Goal: Transaction & Acquisition: Purchase product/service

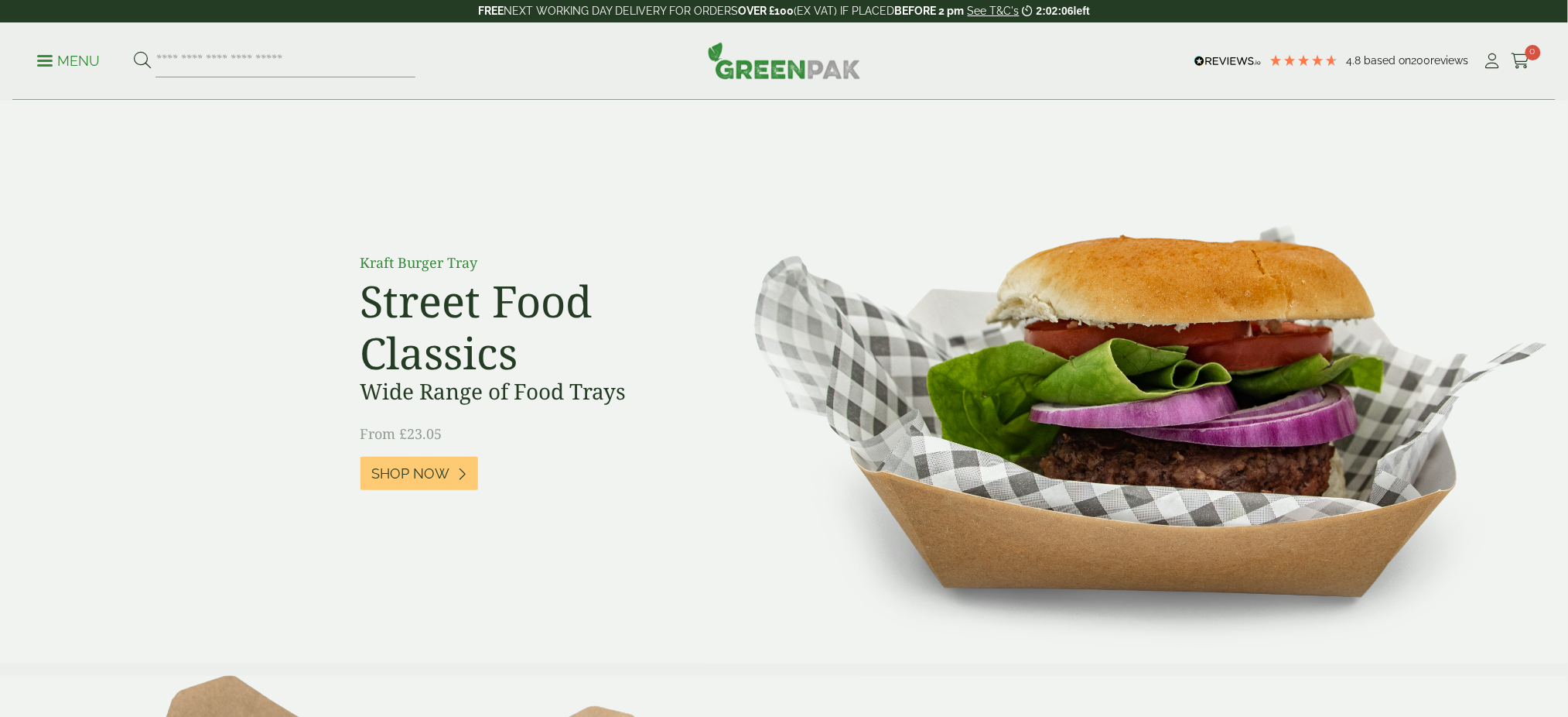
click at [56, 54] on p "Menu" at bounding box center [69, 61] width 63 height 19
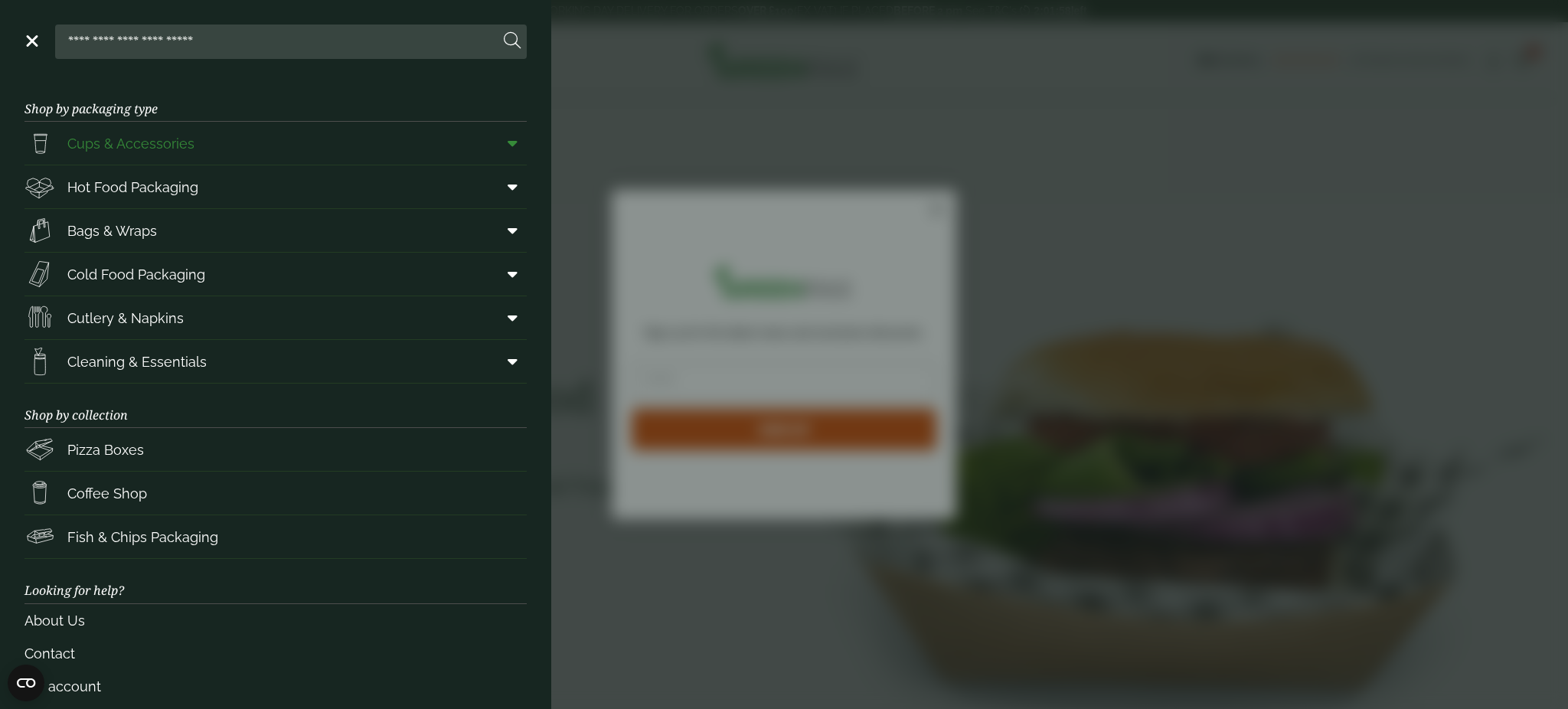
click at [178, 153] on span "Cups & Accessories" at bounding box center [130, 144] width 127 height 21
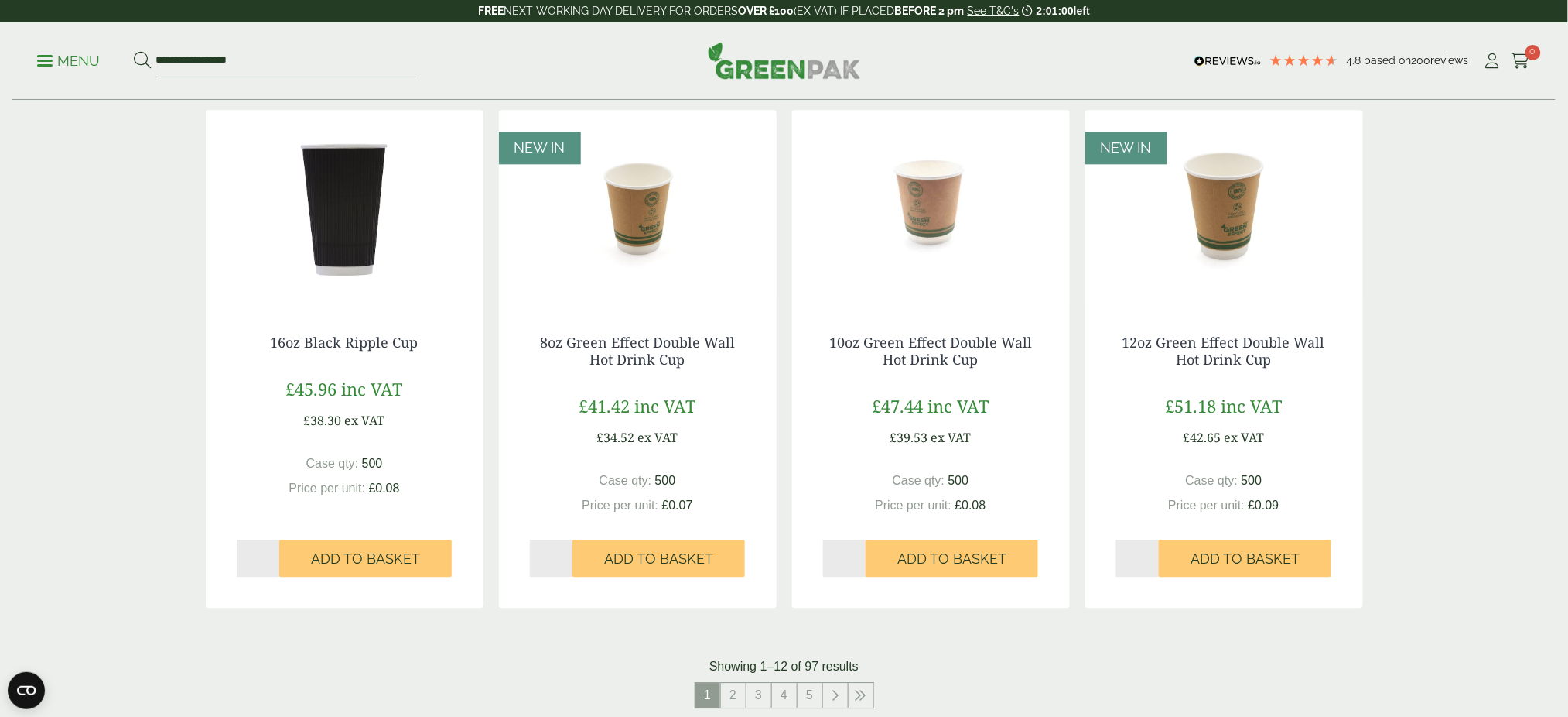
scroll to position [1410, 0]
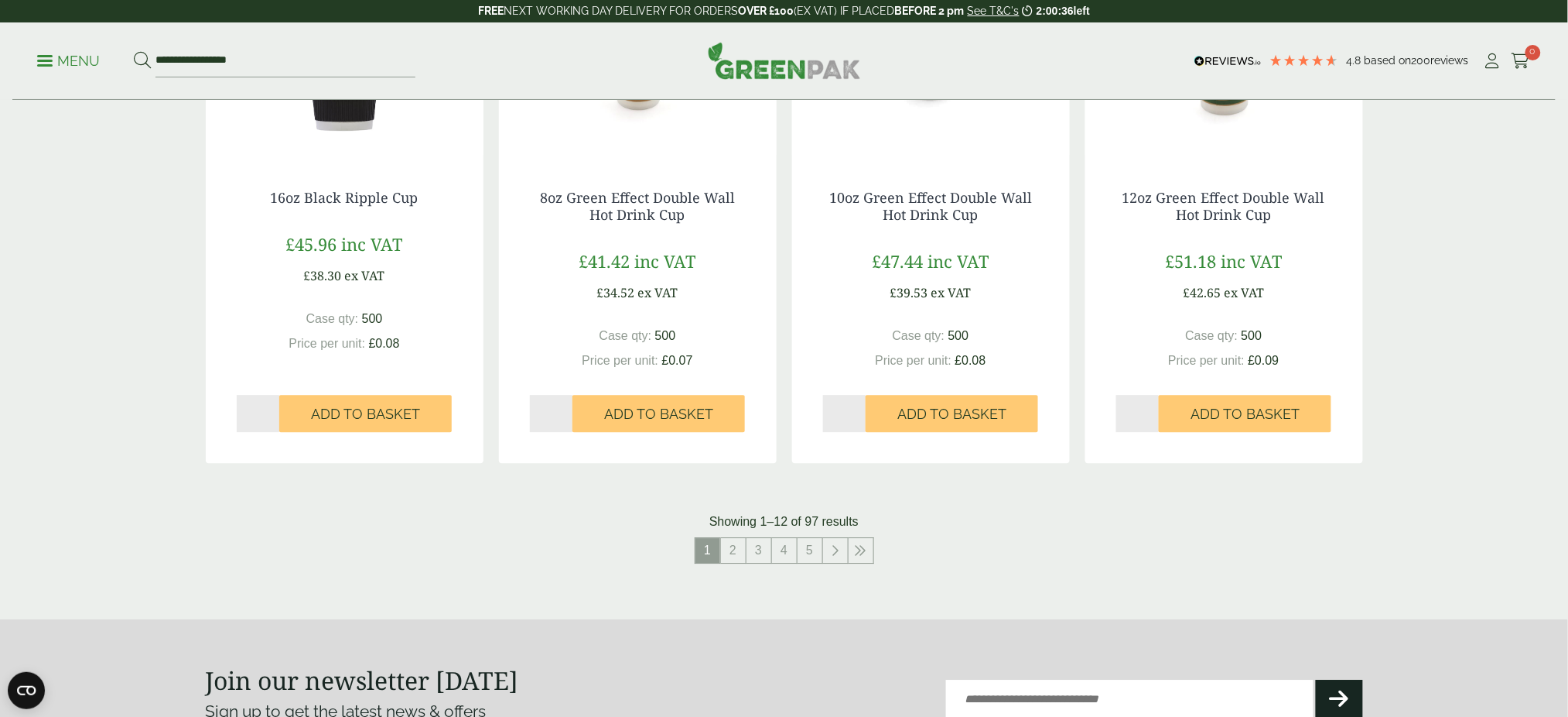
click at [384, 138] on img at bounding box center [344, 61] width 278 height 194
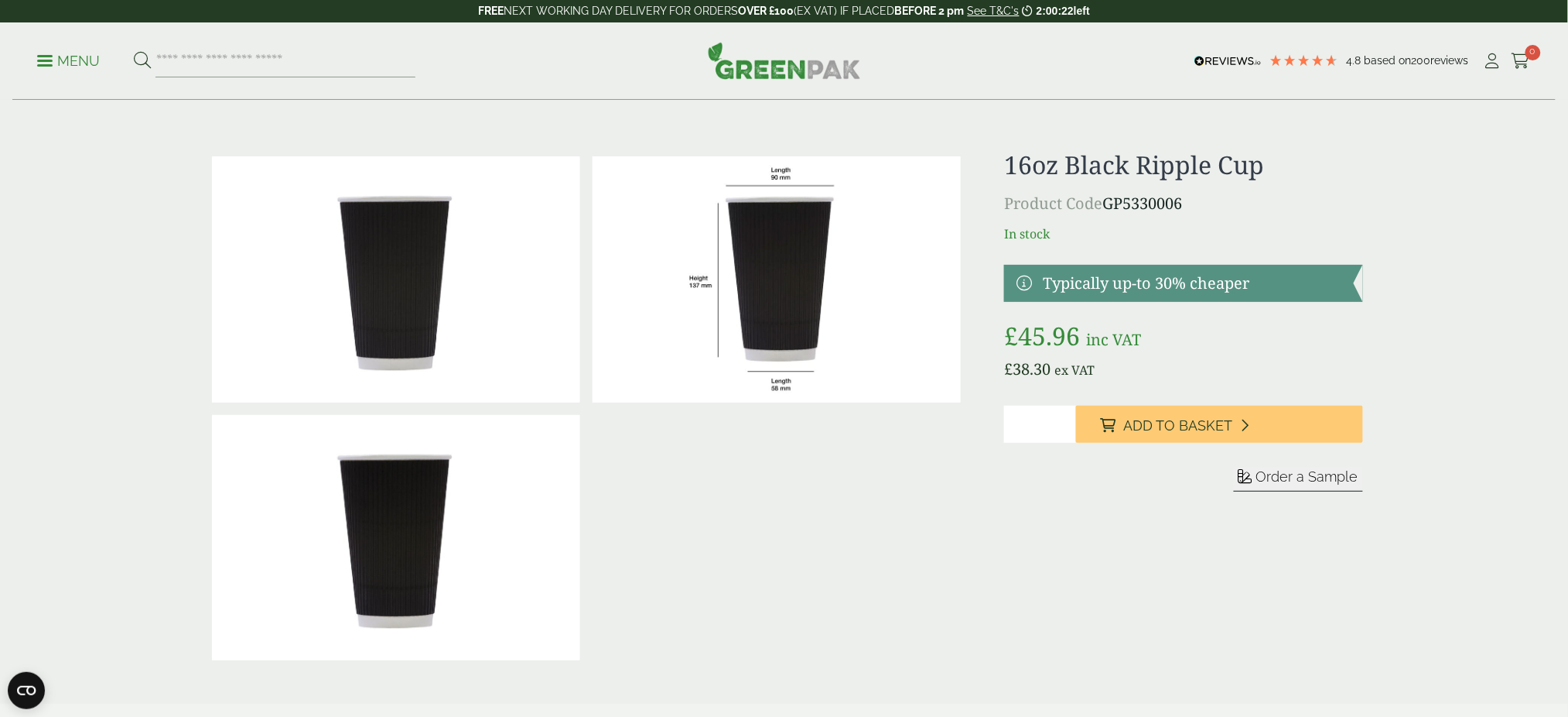
click at [56, 59] on p "Menu" at bounding box center [69, 61] width 63 height 19
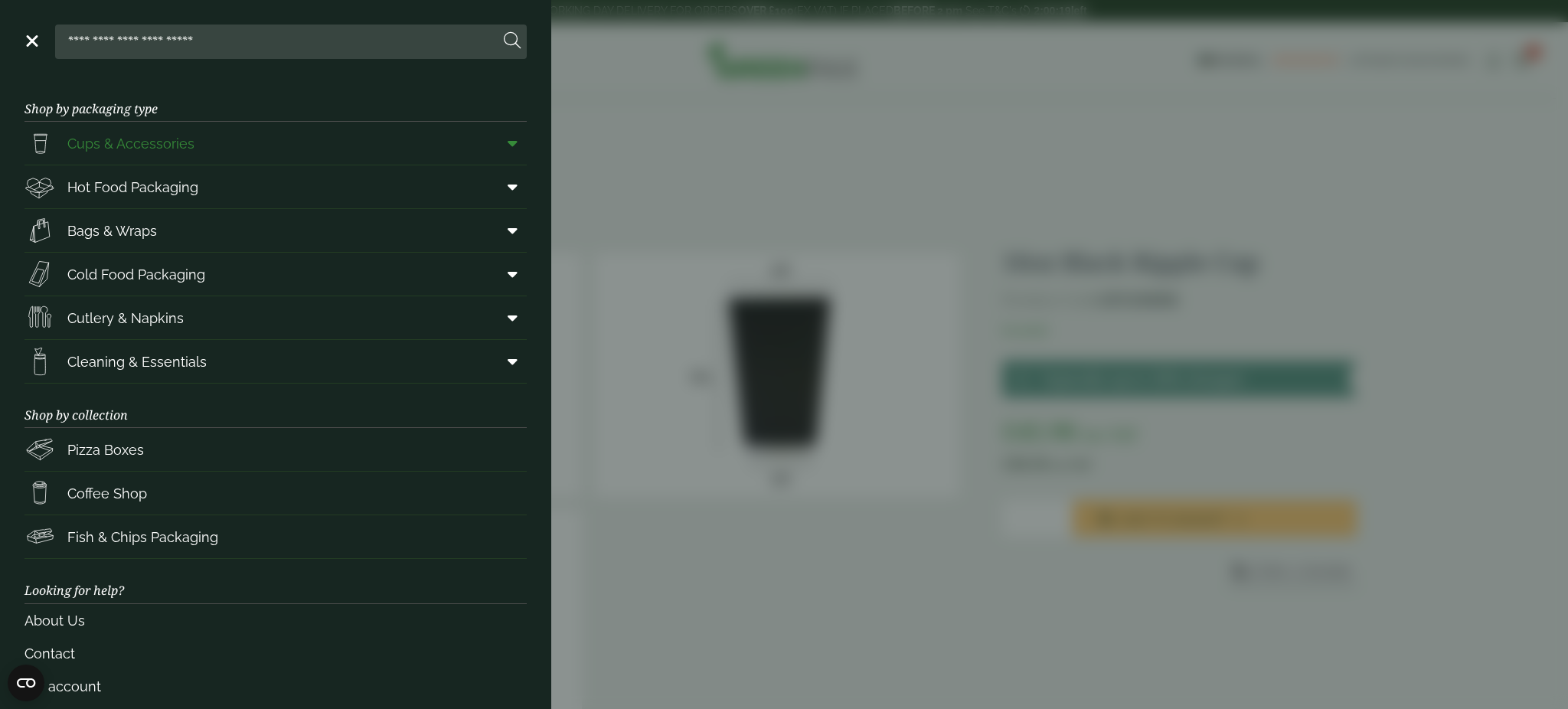
click at [172, 128] on span "Cups & Accessories" at bounding box center [109, 143] width 170 height 31
